Goal: Information Seeking & Learning: Learn about a topic

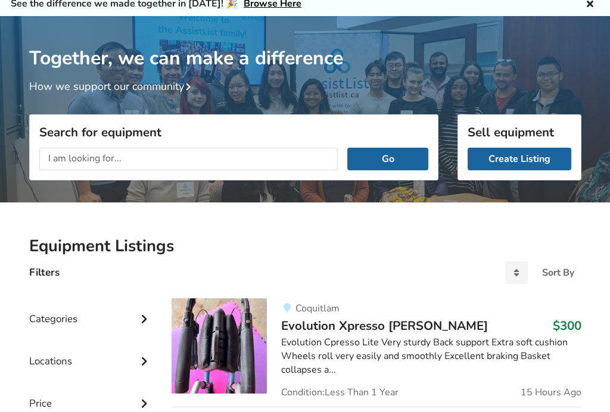
scroll to position [44, 0]
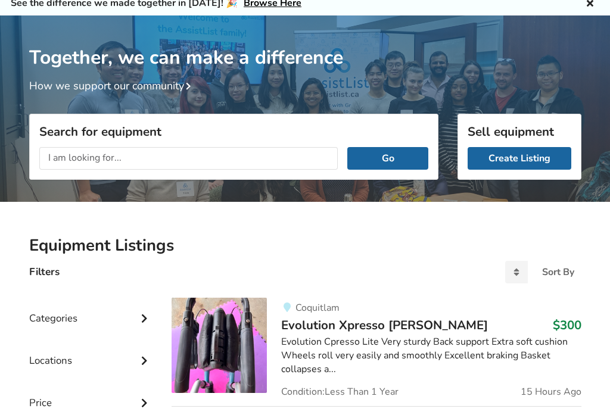
click at [133, 159] on input "text" at bounding box center [188, 158] width 299 height 23
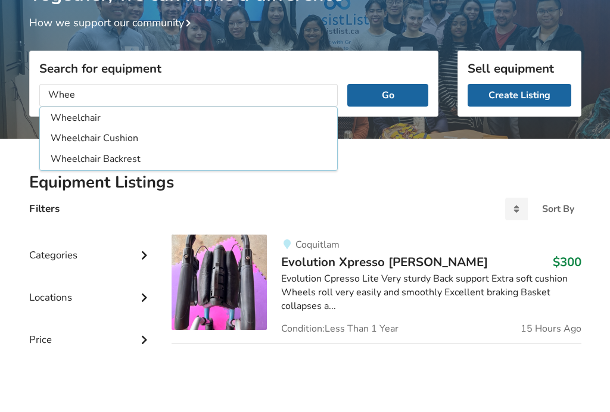
click at [115, 172] on li "Wheelchair" at bounding box center [188, 182] width 293 height 20
type input "Wheelchair"
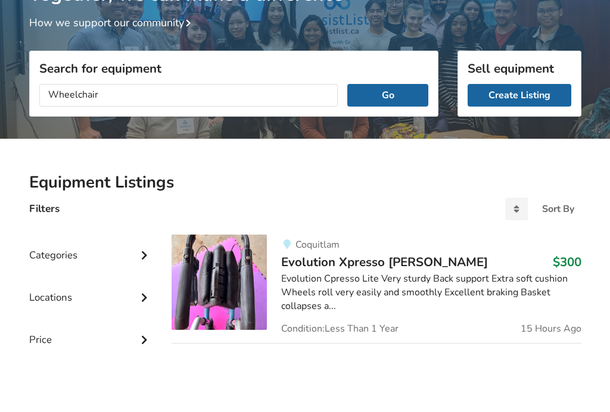
scroll to position [108, 0]
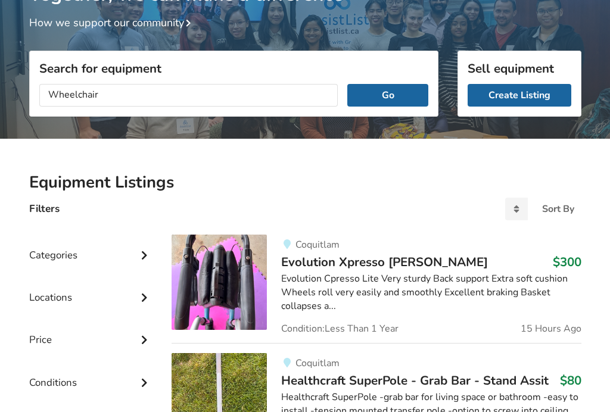
click at [383, 86] on button "Go" at bounding box center [387, 95] width 80 height 23
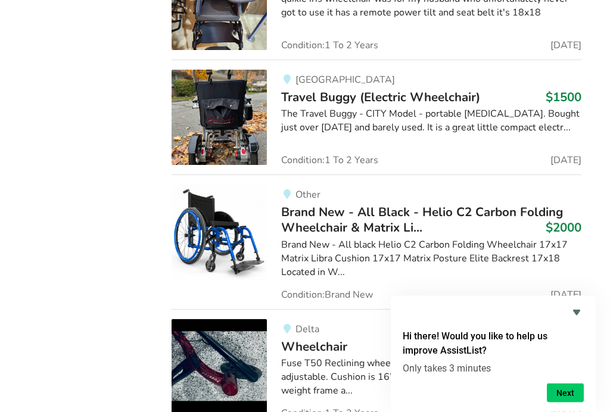
scroll to position [1374, 0]
click at [516, 205] on span "Brand New - All Black - Helio C2 Carbon Folding Wheelchair & Matrix Li..." at bounding box center [422, 220] width 282 height 32
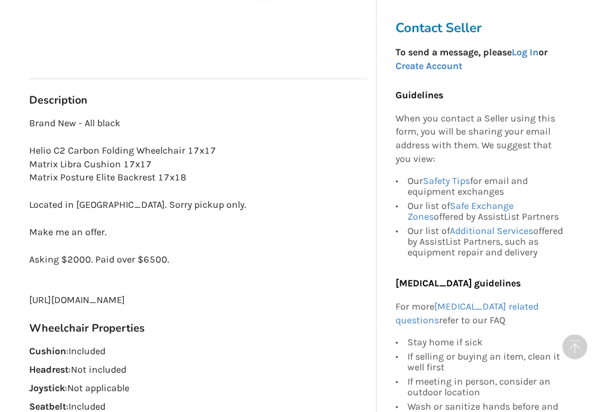
scroll to position [638, 0]
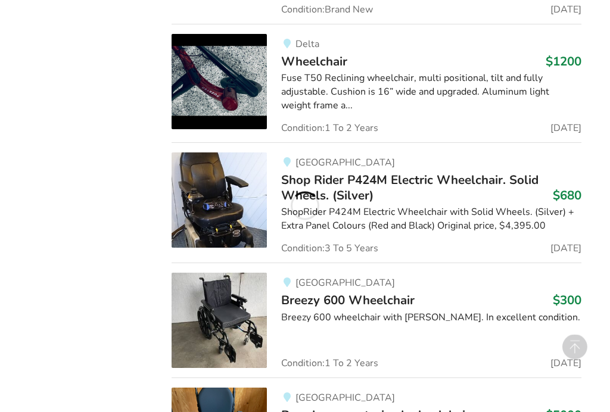
scroll to position [1660, 0]
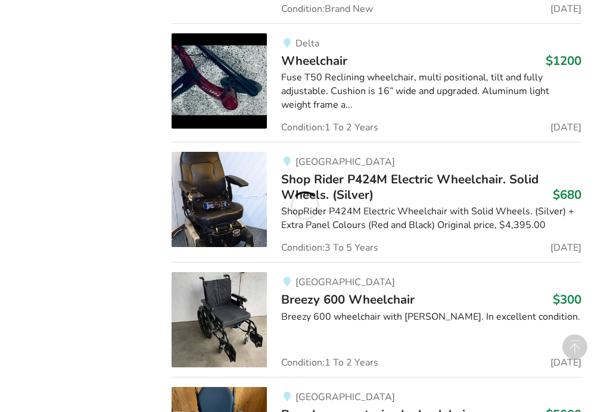
click at [509, 71] on div "Fuse T50 Reclining wheelchair, multi positional, tilt and fully adjustable. Cus…" at bounding box center [431, 91] width 300 height 41
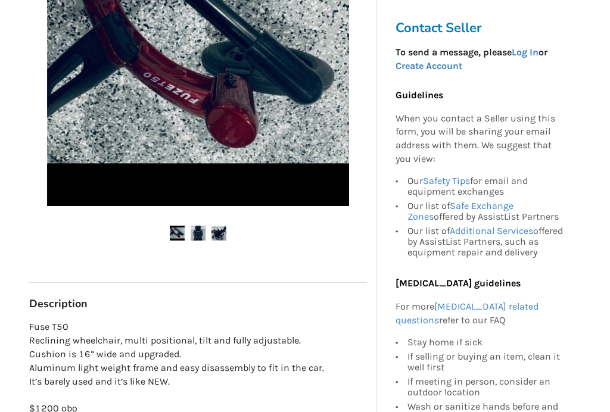
click at [183, 230] on img at bounding box center [177, 233] width 15 height 15
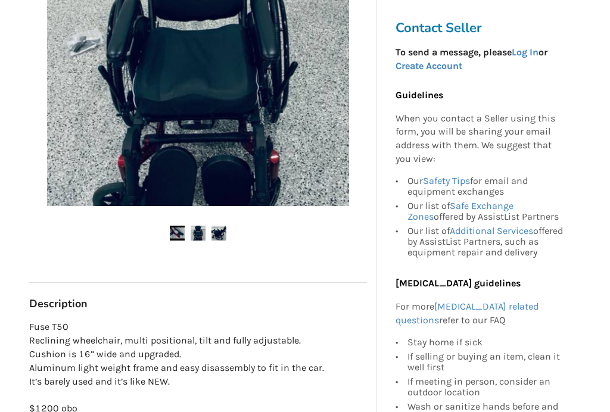
click at [224, 233] on img at bounding box center [218, 233] width 15 height 15
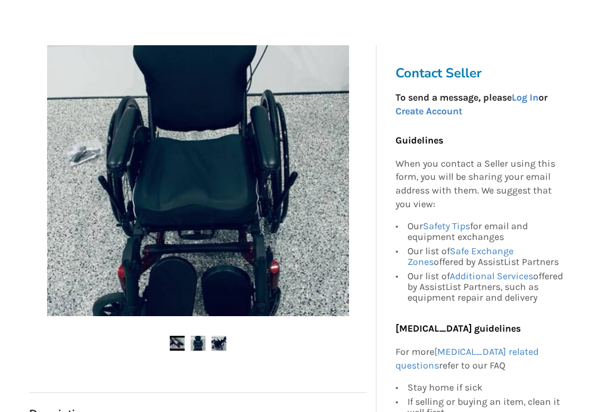
scroll to position [0, 0]
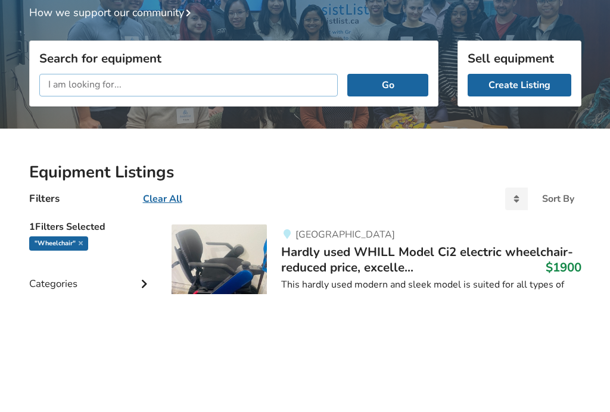
scroll to position [118, 0]
